Goal: Find specific page/section: Find specific page/section

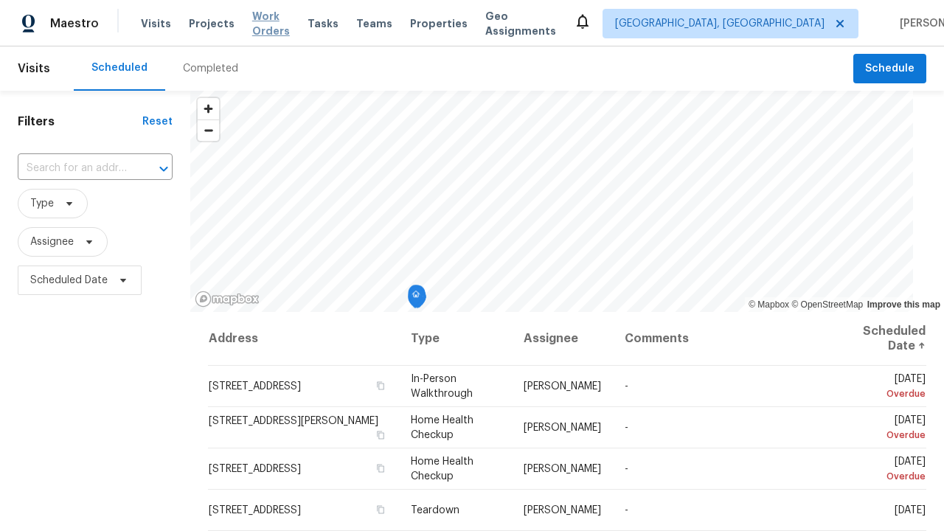
click at [273, 24] on span "Work Orders" at bounding box center [271, 24] width 38 height 30
